Goal: Task Accomplishment & Management: Manage account settings

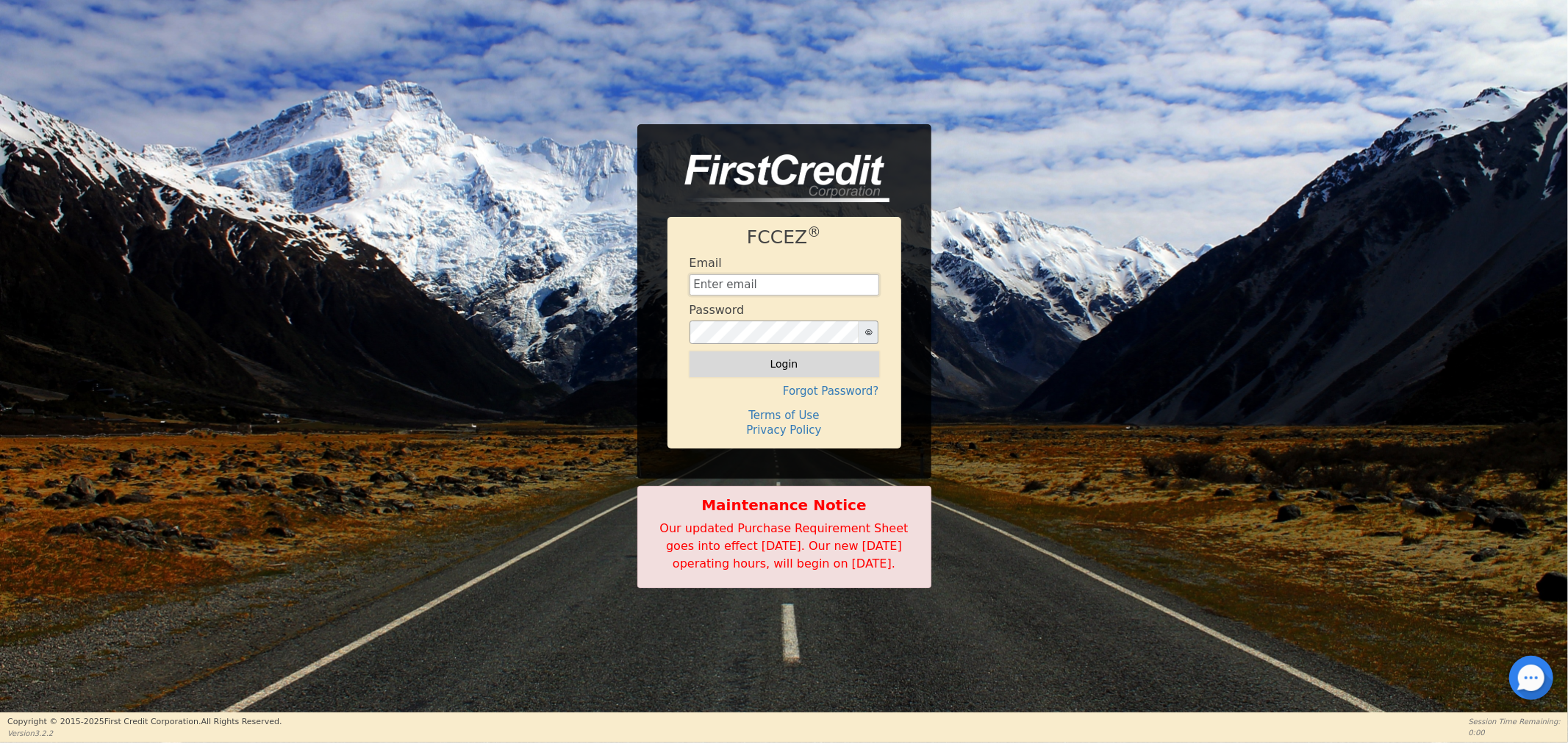
type input "[EMAIL_ADDRESS][DOMAIN_NAME]"
click at [738, 351] on button "Login" at bounding box center [785, 364] width 190 height 25
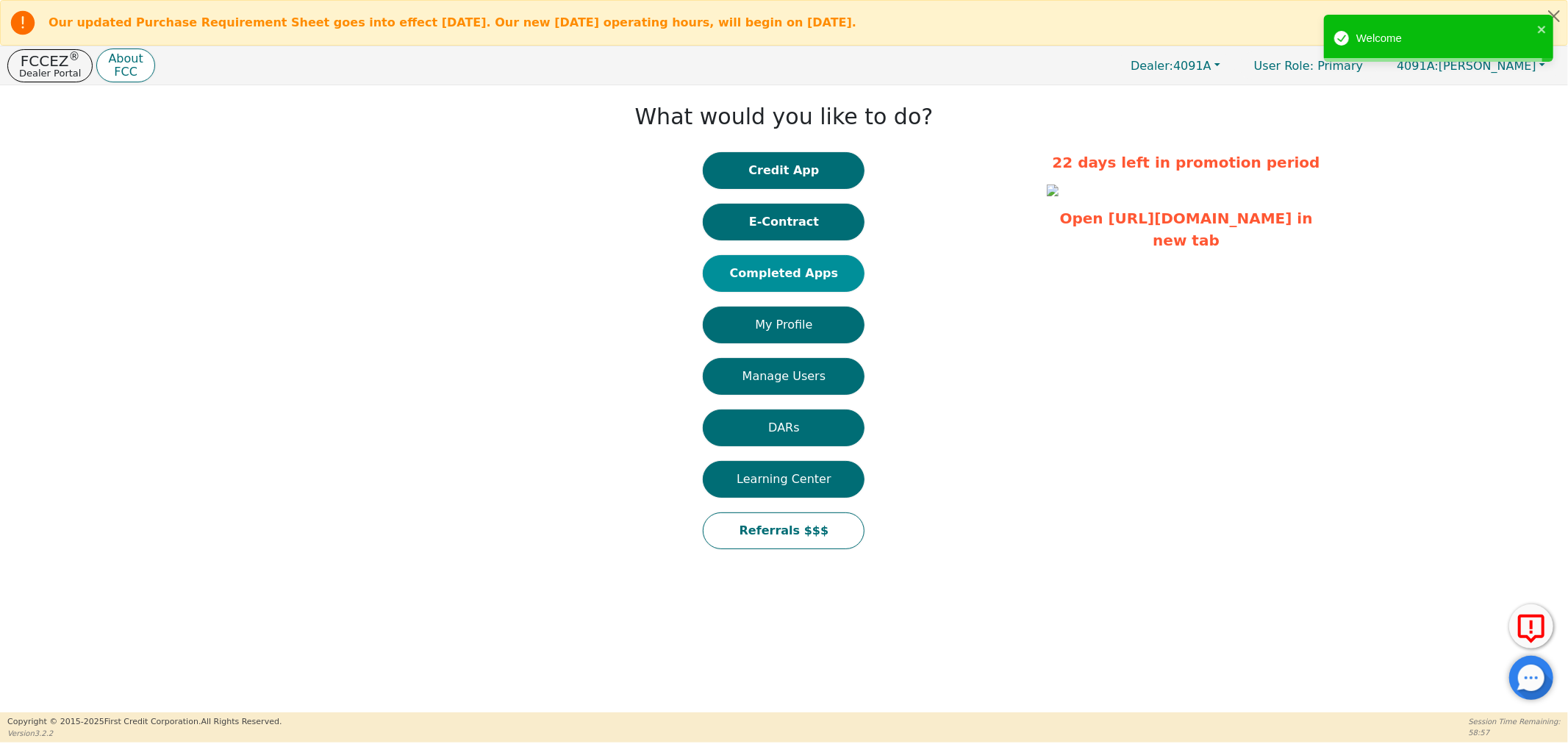
click at [744, 280] on button "Completed Apps" at bounding box center [784, 273] width 162 height 37
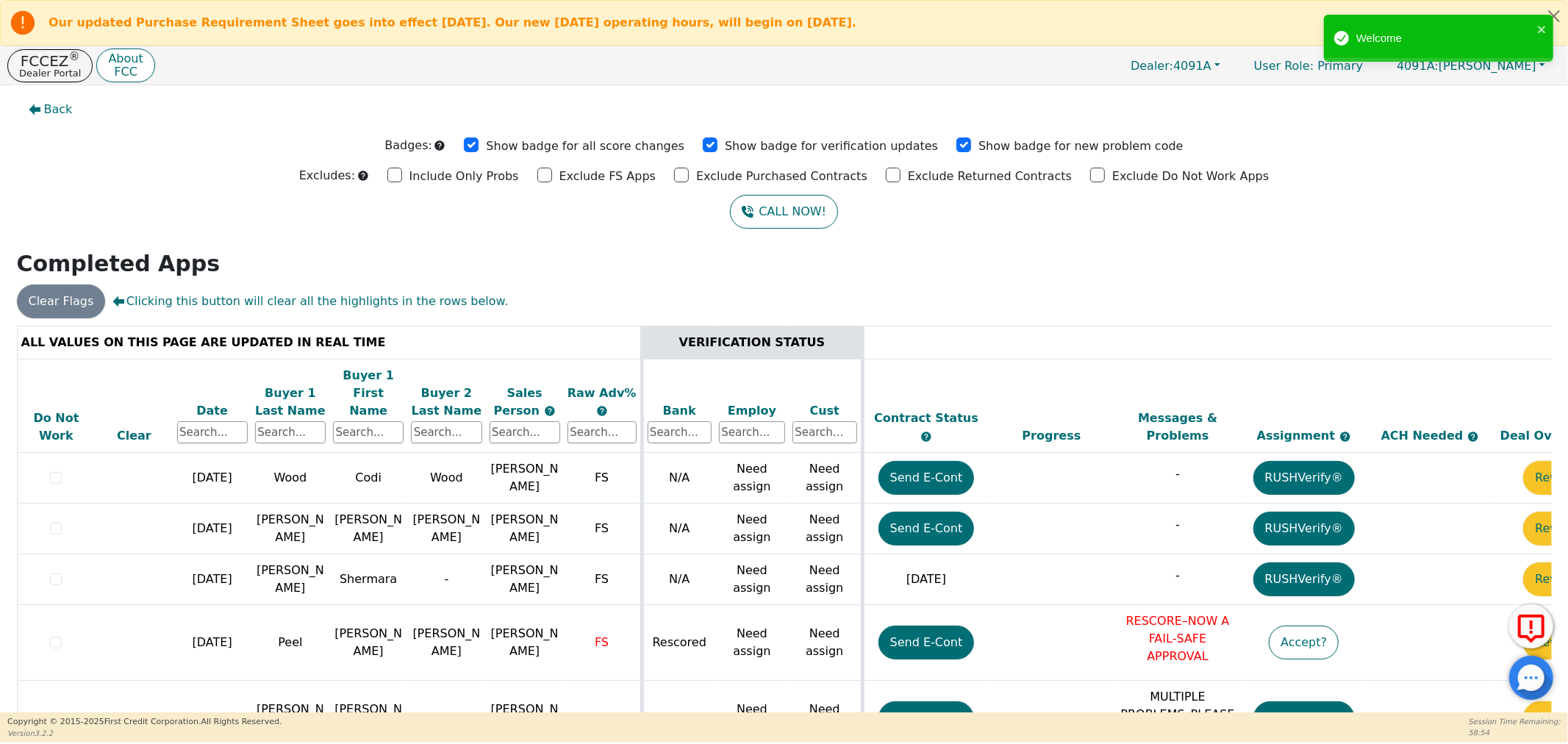
click at [1533, 63] on div "Welcome" at bounding box center [1439, 41] width 235 height 60
click at [1515, 74] on button "4091A: [PERSON_NAME]" at bounding box center [1471, 66] width 180 height 23
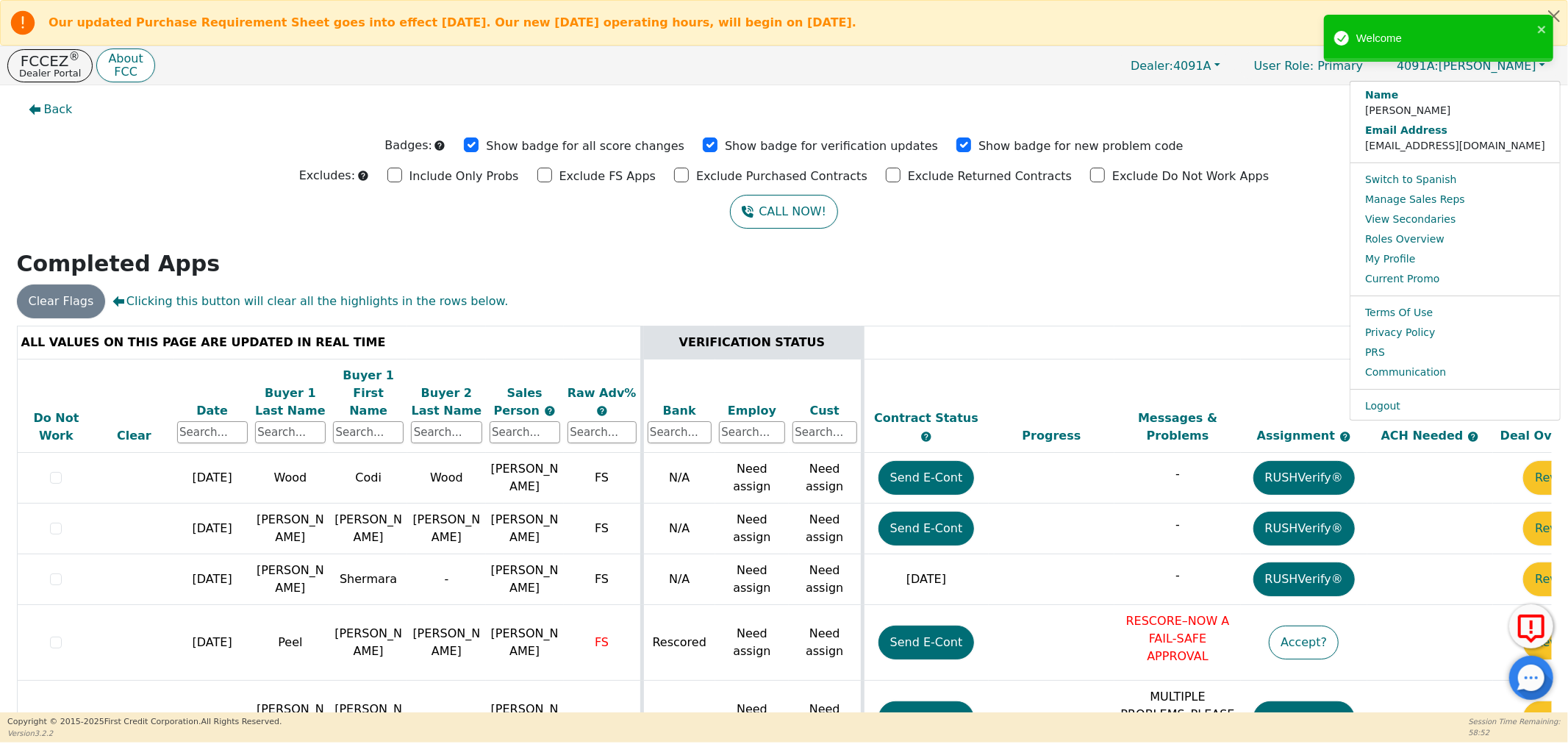
drag, startPoint x: 1113, startPoint y: 296, endPoint x: 1147, endPoint y: 315, distance: 38.9
click at [1138, 309] on div "Clear Flags Clicking this button will clear all the highlights in the rows belo…" at bounding box center [783, 301] width 1546 height 34
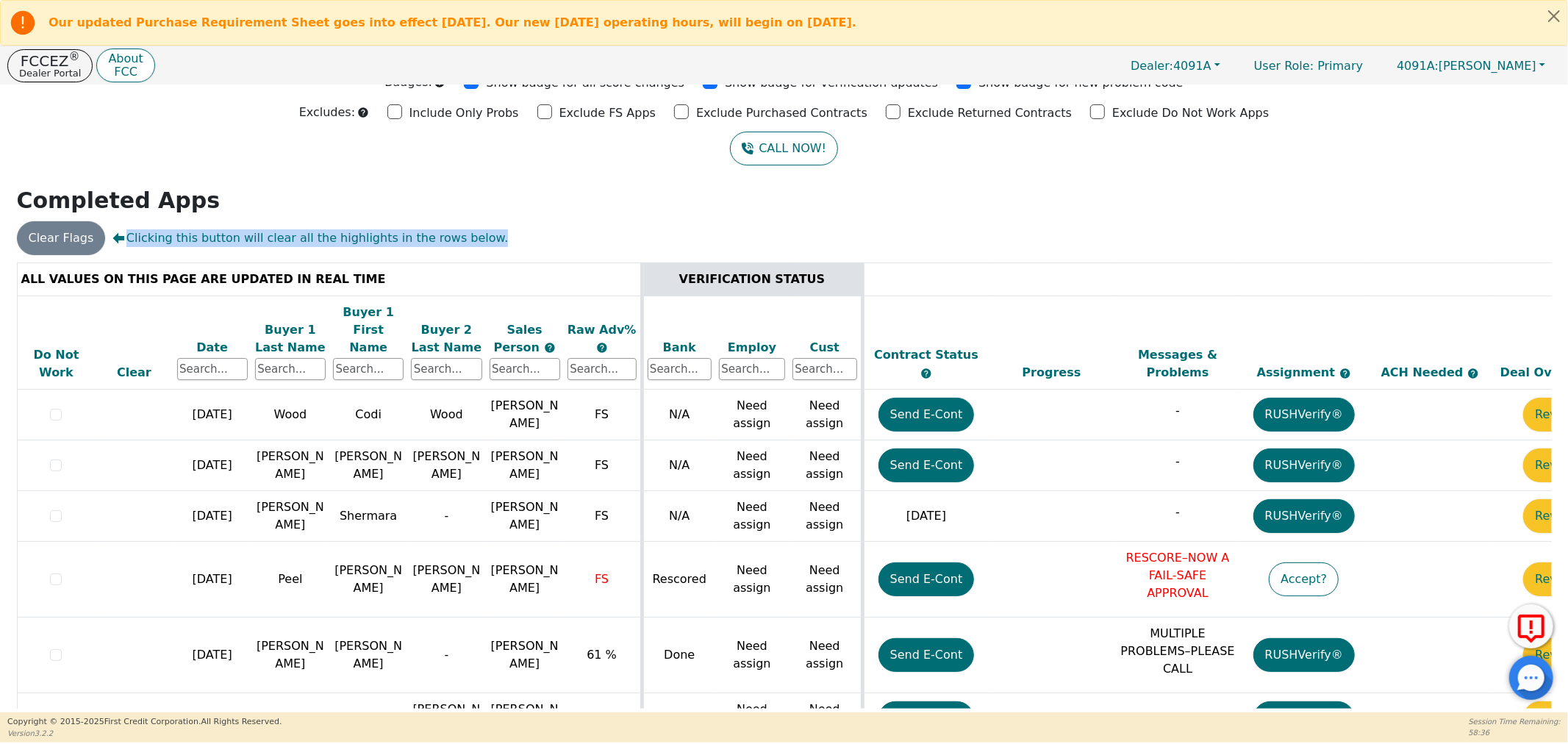
scroll to position [270, 0]
